Goal: Check status: Check status

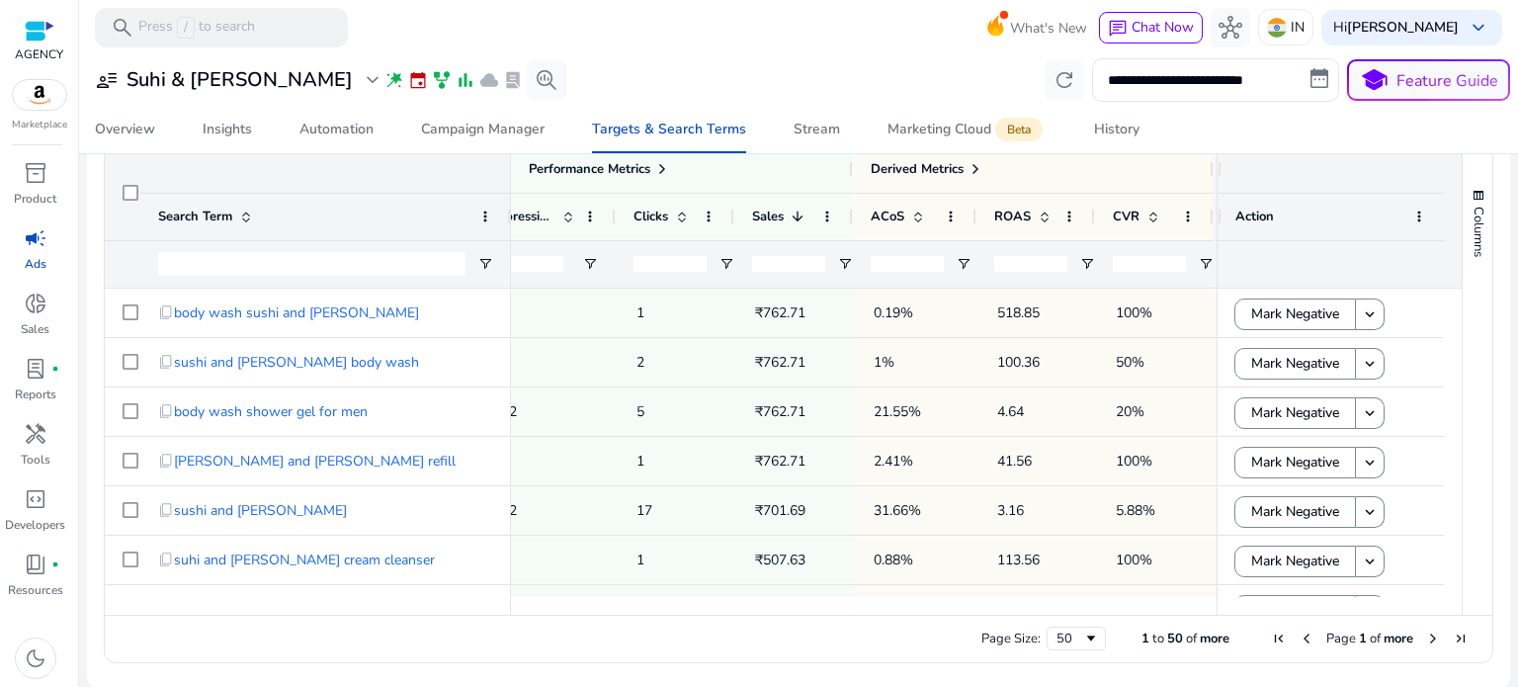
scroll to position [0, 877]
click at [1068, 82] on button "refresh" at bounding box center [1064, 80] width 40 height 40
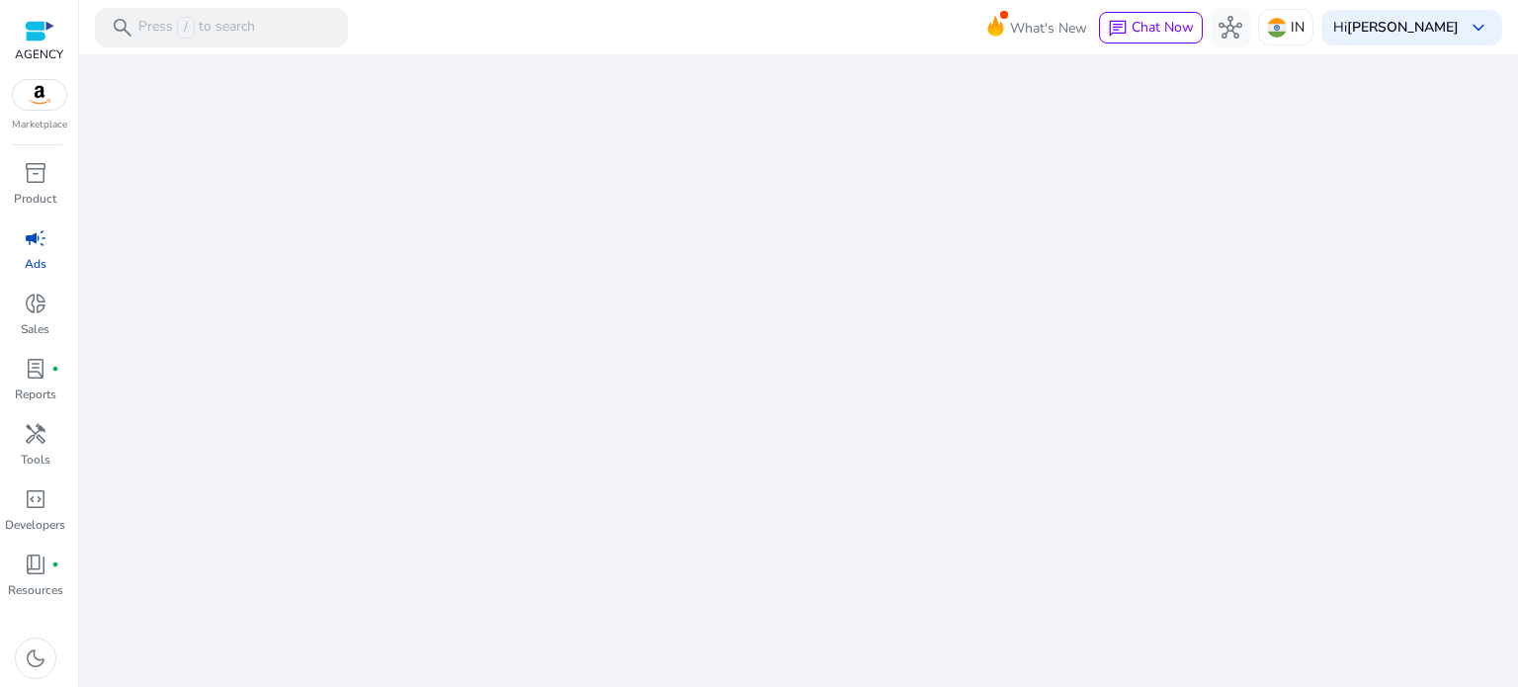
select select "*"
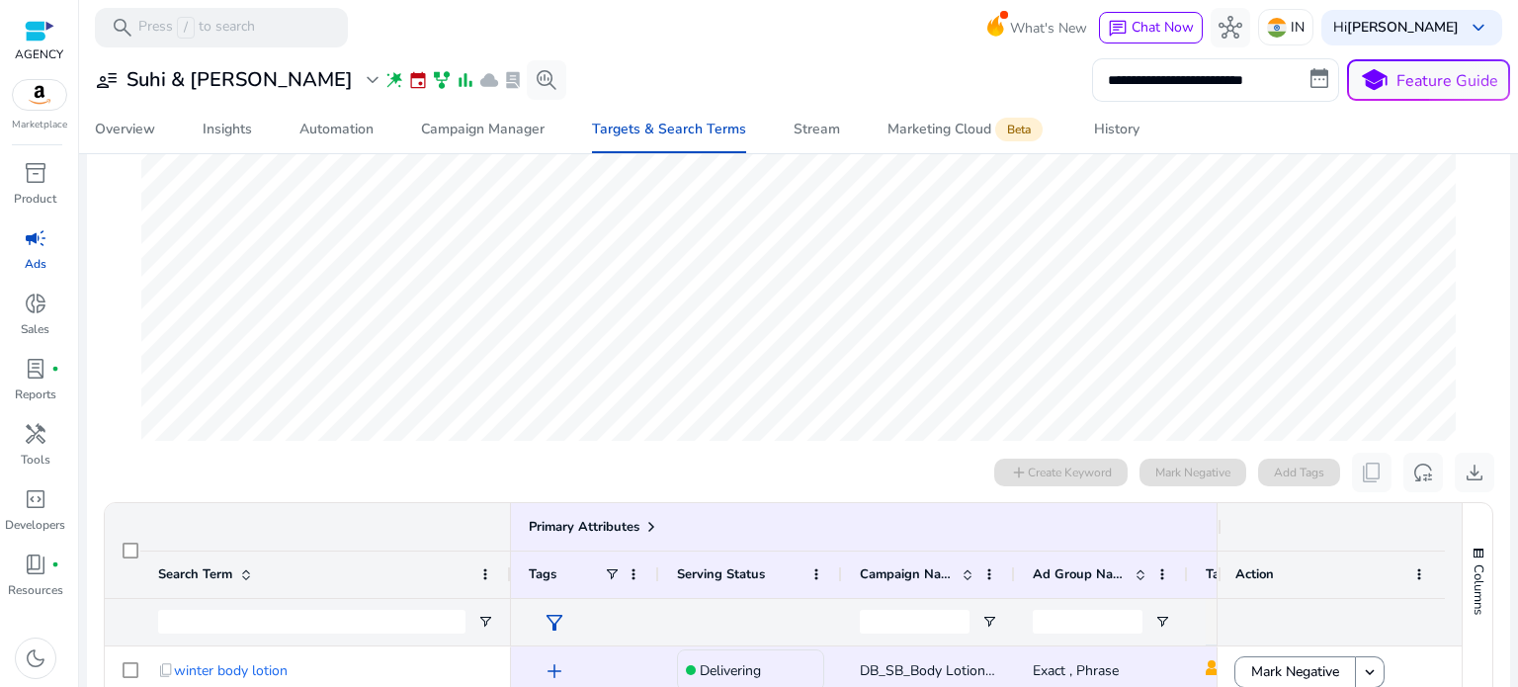
scroll to position [0, 0]
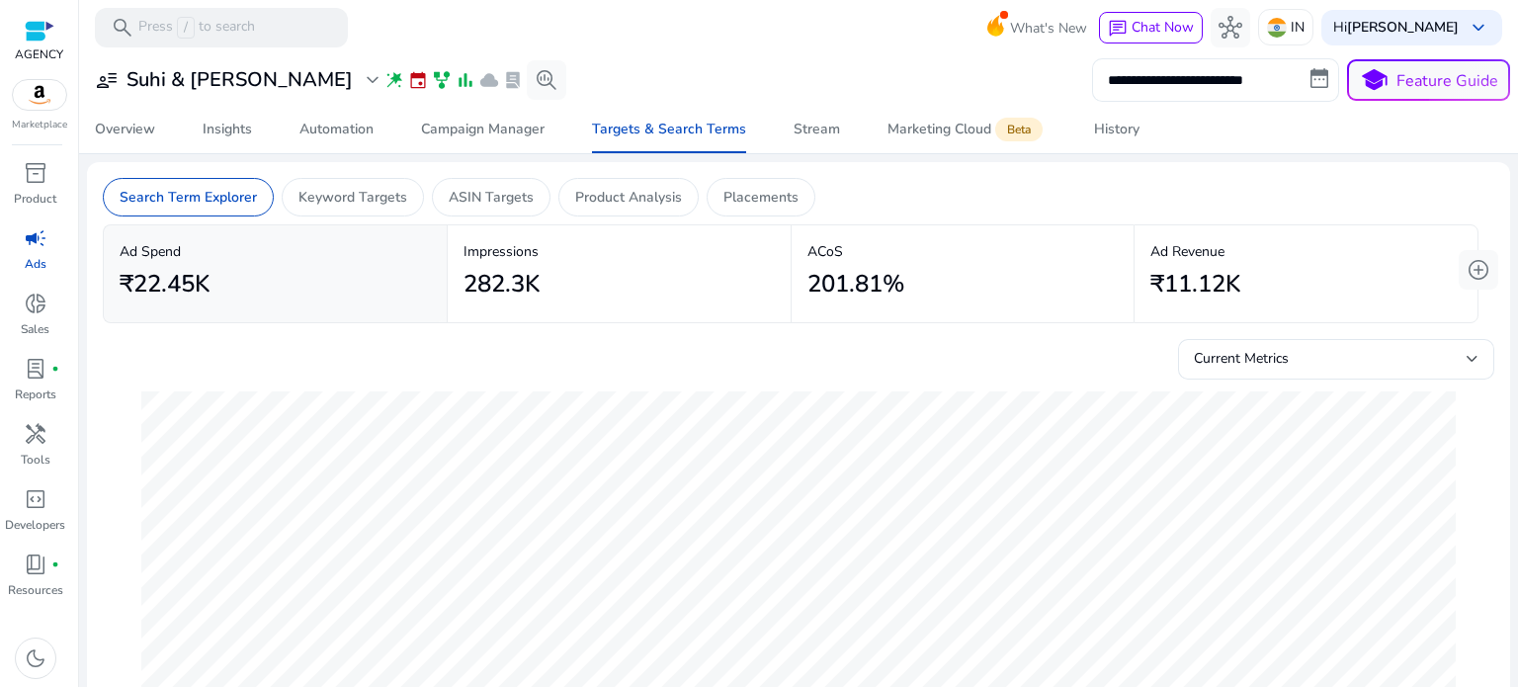
click at [1255, 77] on input "**********" at bounding box center [1215, 79] width 247 height 43
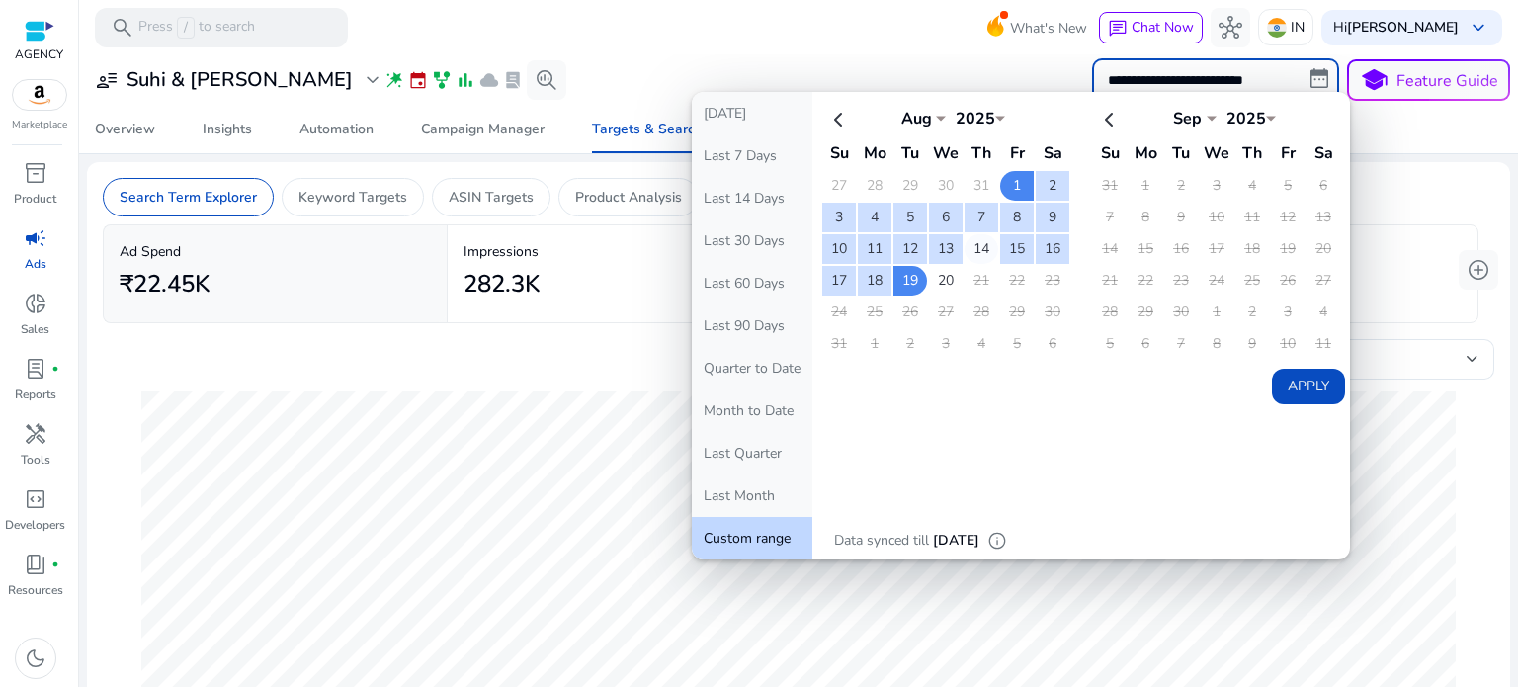
click at [981, 241] on td "14" at bounding box center [981, 249] width 34 height 30
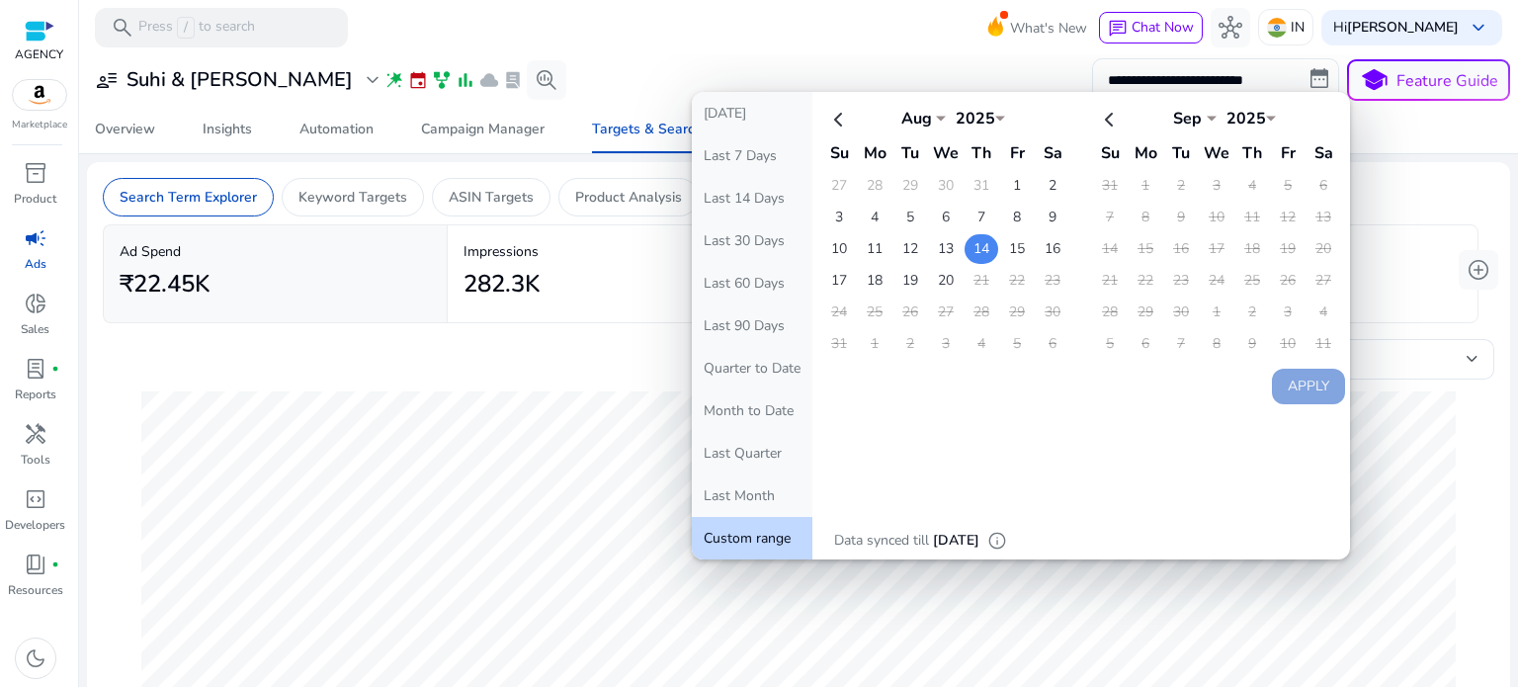
click at [972, 248] on td "14" at bounding box center [981, 249] width 34 height 30
click at [1008, 244] on td "15" at bounding box center [1017, 249] width 34 height 30
click at [930, 277] on td "20" at bounding box center [946, 281] width 34 height 30
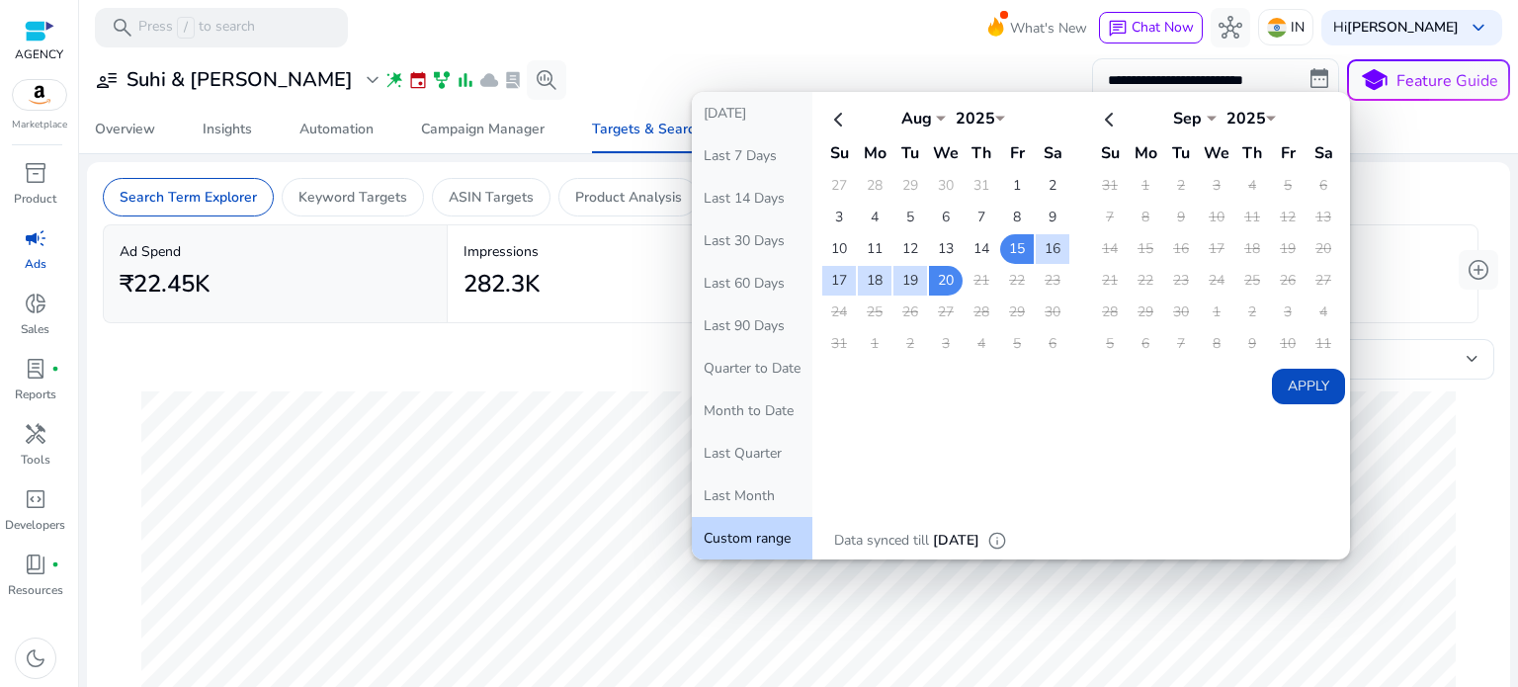
click at [1292, 382] on button "Apply" at bounding box center [1308, 387] width 73 height 36
type input "**********"
